Goal: Check status: Check status

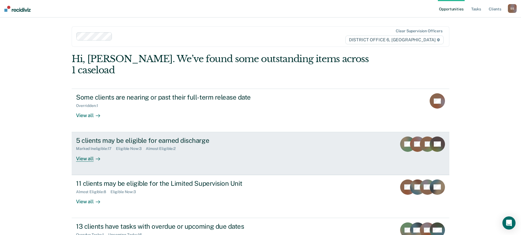
click at [98, 137] on div "5 clients may be eligible for earned discharge" at bounding box center [172, 141] width 192 height 8
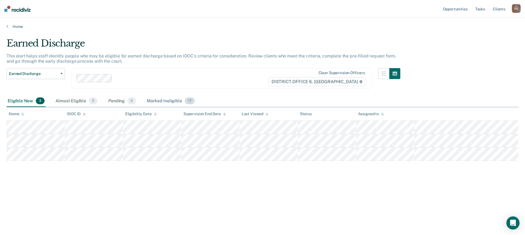
click at [188, 102] on span "17" at bounding box center [190, 100] width 10 height 7
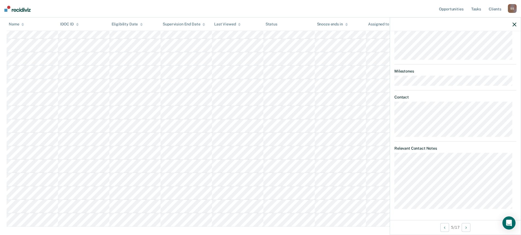
scroll to position [137, 0]
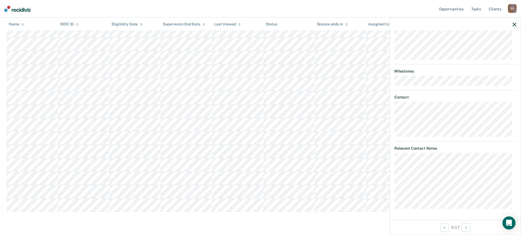
click at [514, 25] on icon "button" at bounding box center [515, 24] width 4 height 4
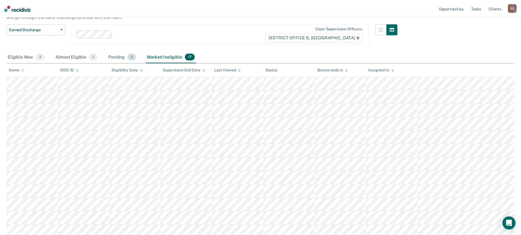
scroll to position [0, 0]
